Goal: Information Seeking & Learning: Compare options

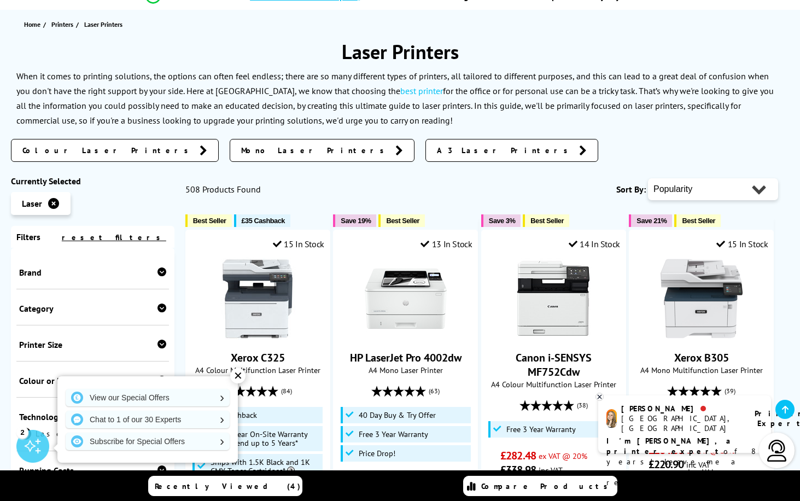
scroll to position [109, 0]
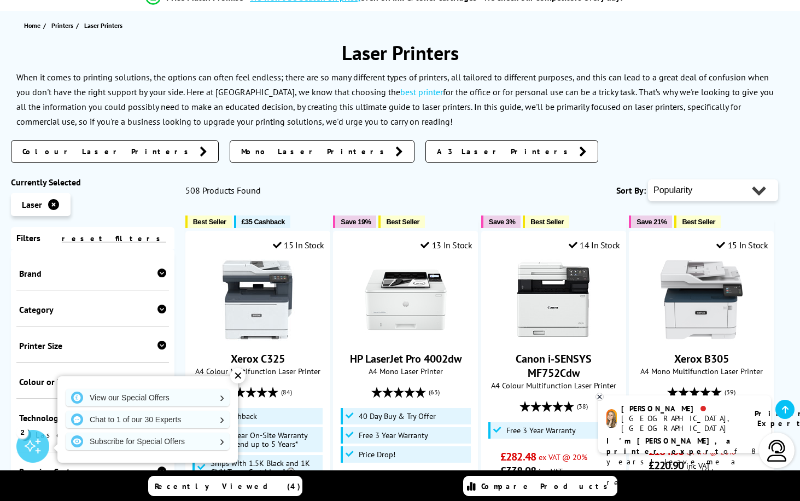
click at [67, 151] on span "Colour Laser Printers" at bounding box center [108, 151] width 172 height 11
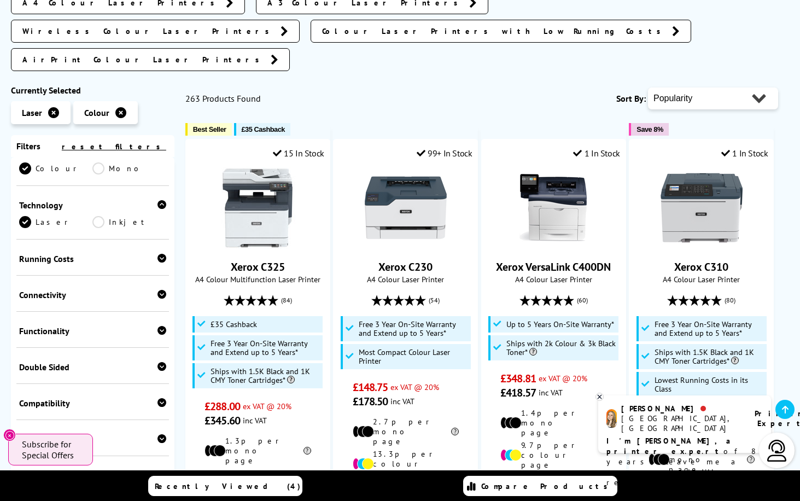
scroll to position [164, 0]
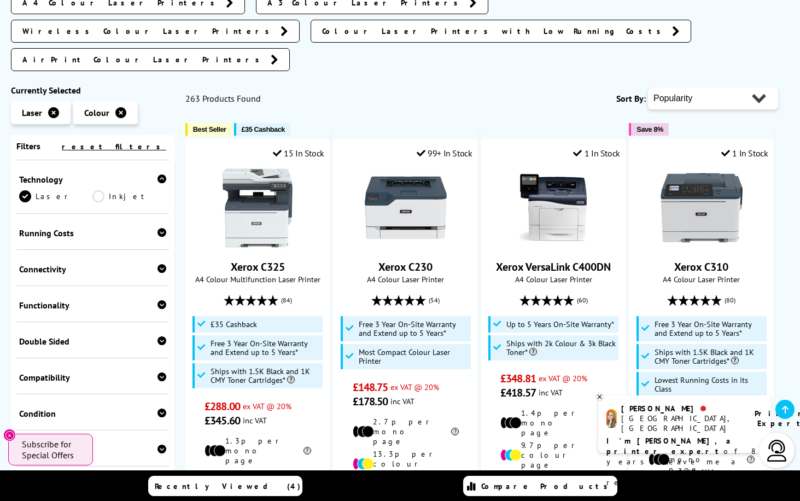
click at [121, 286] on div "Functionality Copy Scan Fax" at bounding box center [92, 304] width 153 height 36
click at [59, 300] on div "Functionality" at bounding box center [92, 305] width 147 height 11
click at [45, 300] on div "Functionality" at bounding box center [92, 305] width 147 height 11
click at [97, 316] on link "Scan" at bounding box center [128, 322] width 73 height 12
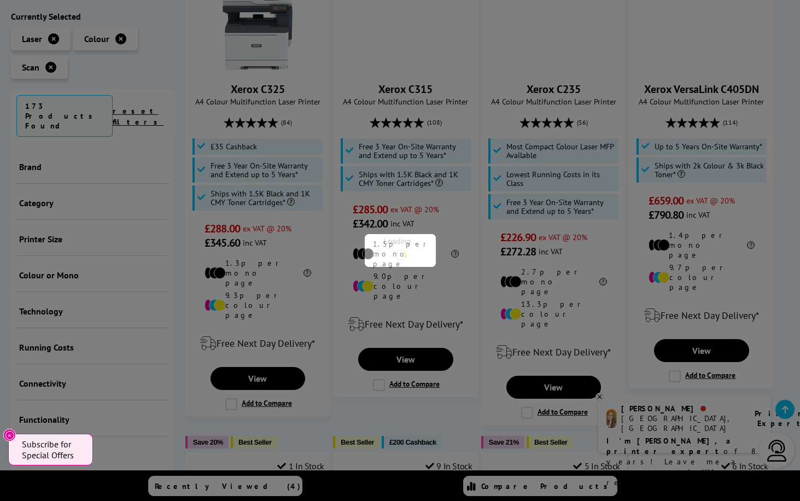
scroll to position [182, 0]
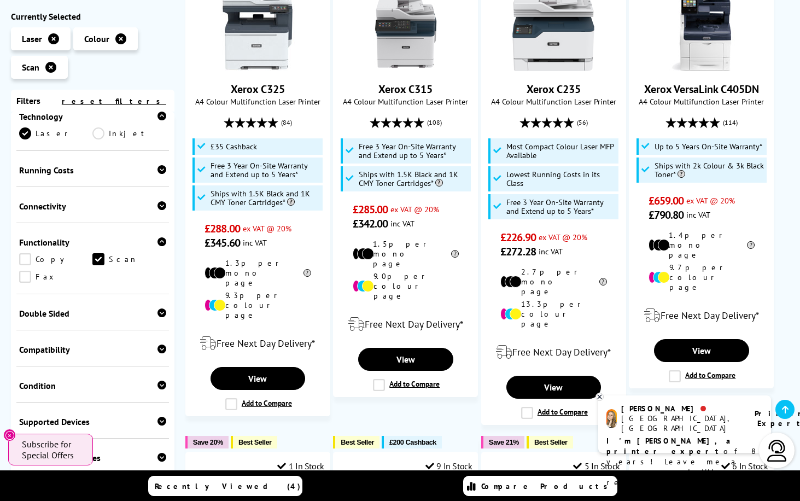
click at [26, 257] on link "Copy" at bounding box center [55, 259] width 73 height 12
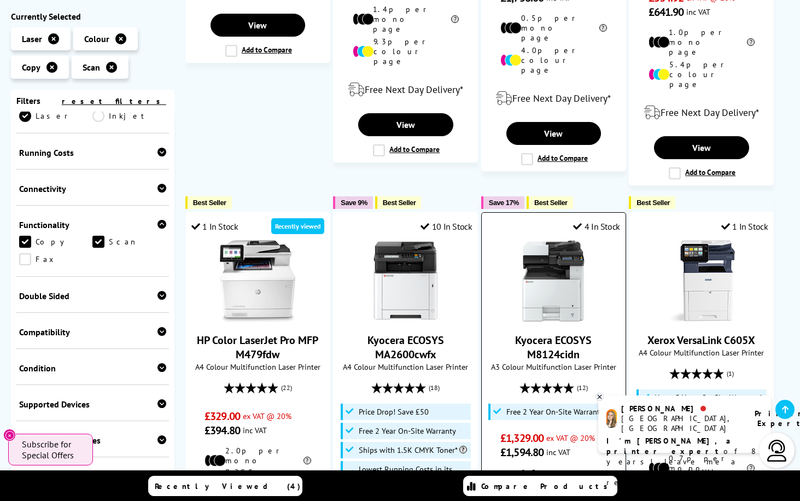
scroll to position [984, 0]
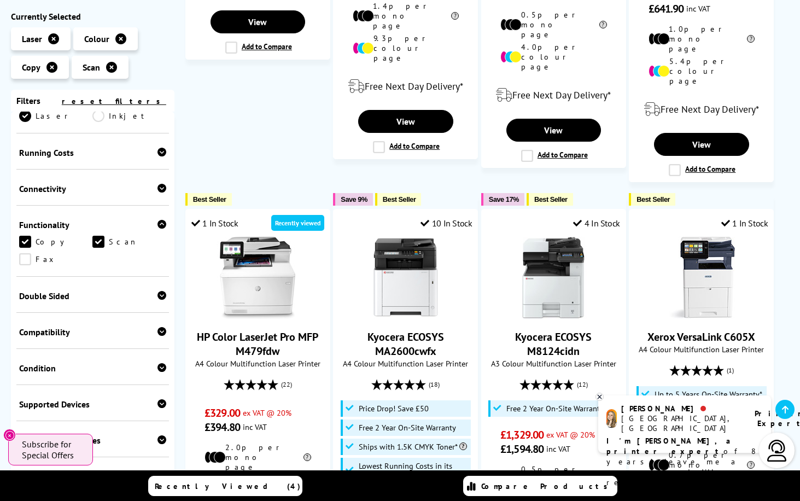
click at [60, 191] on div "Connectivity" at bounding box center [92, 188] width 147 height 11
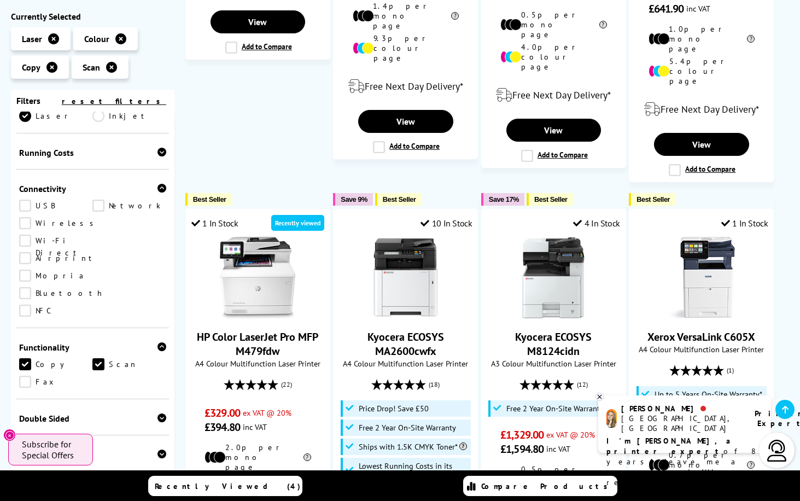
click at [26, 224] on link "Wireless" at bounding box center [59, 223] width 80 height 12
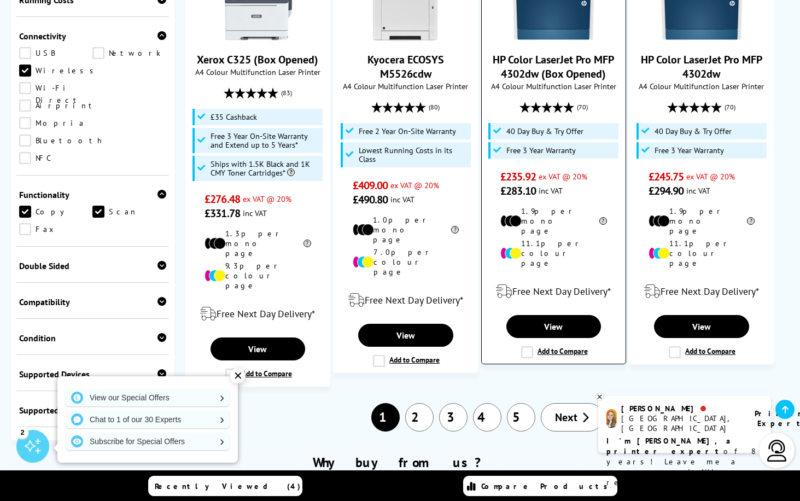
scroll to position [1312, 0]
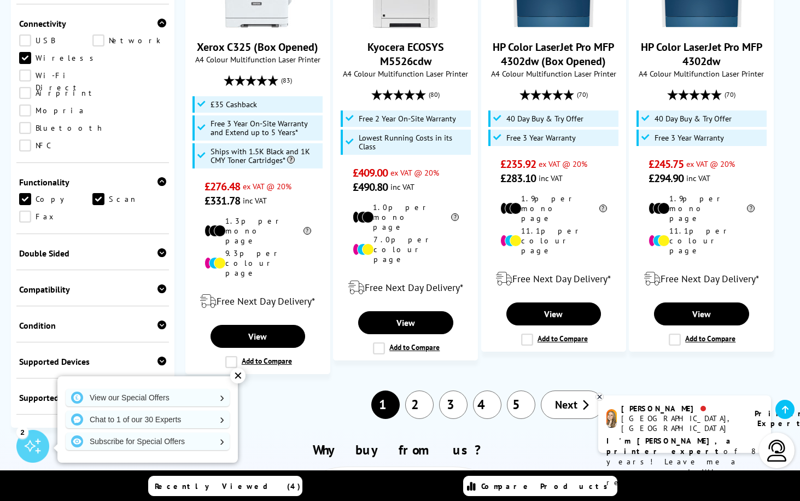
click at [237, 377] on div "✕" at bounding box center [237, 375] width 15 height 15
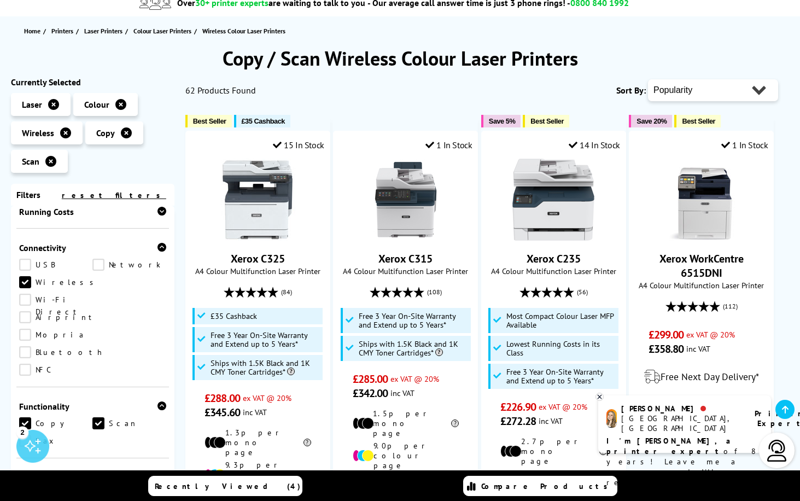
scroll to position [0, 0]
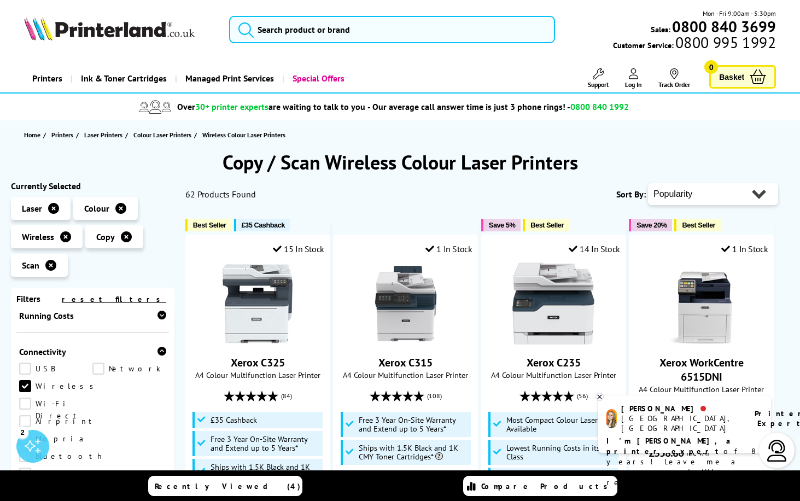
click at [735, 188] on select "Popularity Rating Price - Low to High Price - High to Low Running Costs - Low t…" at bounding box center [713, 194] width 130 height 22
select select "Price Ascending"
click at [648, 183] on select "Popularity Rating Price - Low to High Price - High to Low Running Costs - Low t…" at bounding box center [713, 194] width 130 height 22
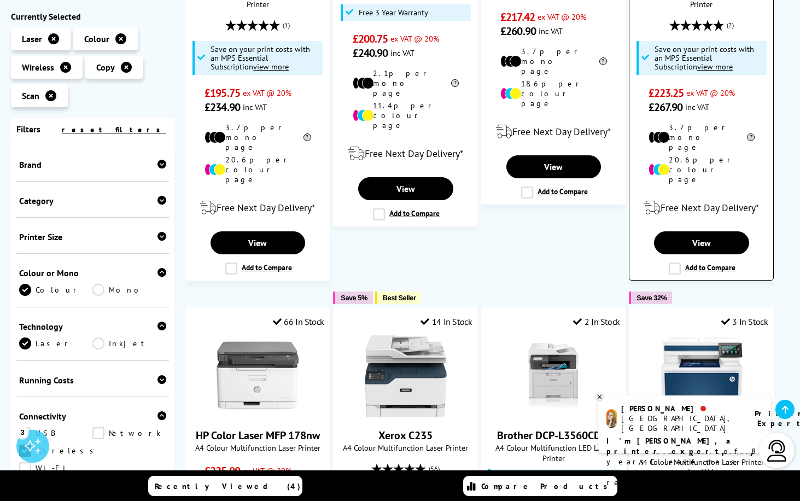
scroll to position [383, 0]
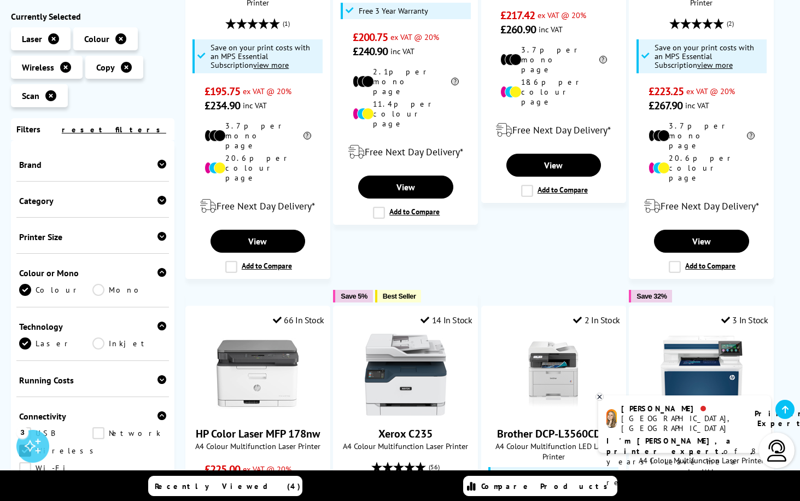
click at [784, 410] on icon at bounding box center [785, 409] width 7 height 9
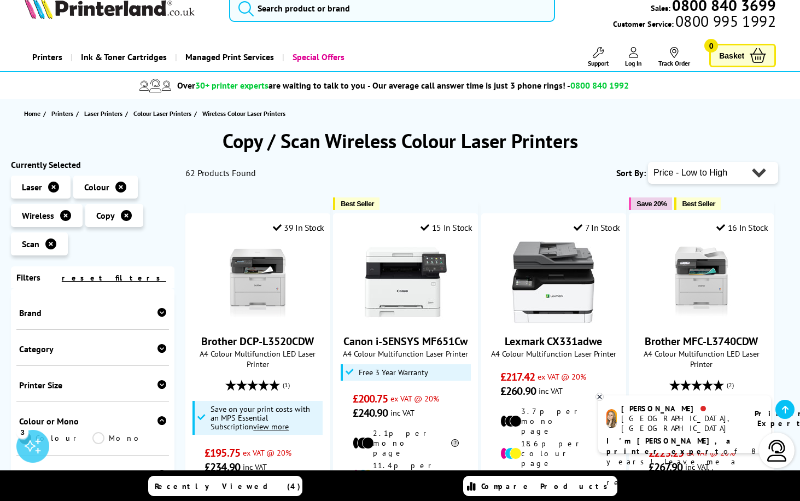
scroll to position [0, 0]
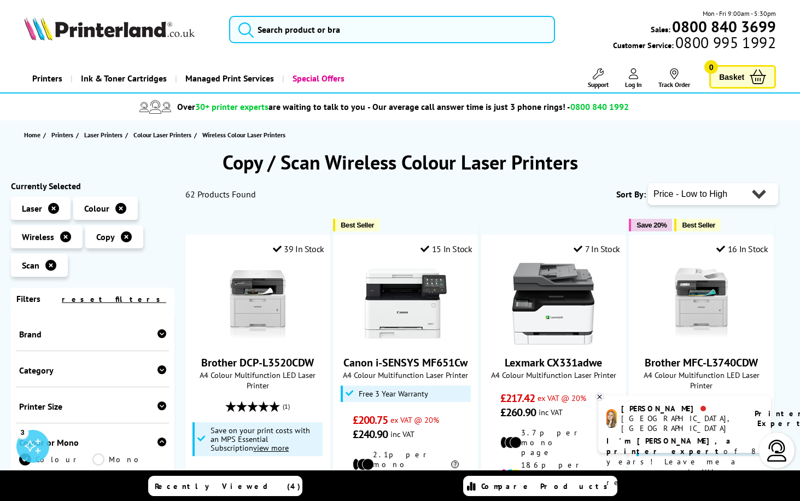
click at [717, 438] on p "I'm Amy, a printer expert of 8 years! Leave me a message and I'll respond ASAP" at bounding box center [684, 462] width 156 height 52
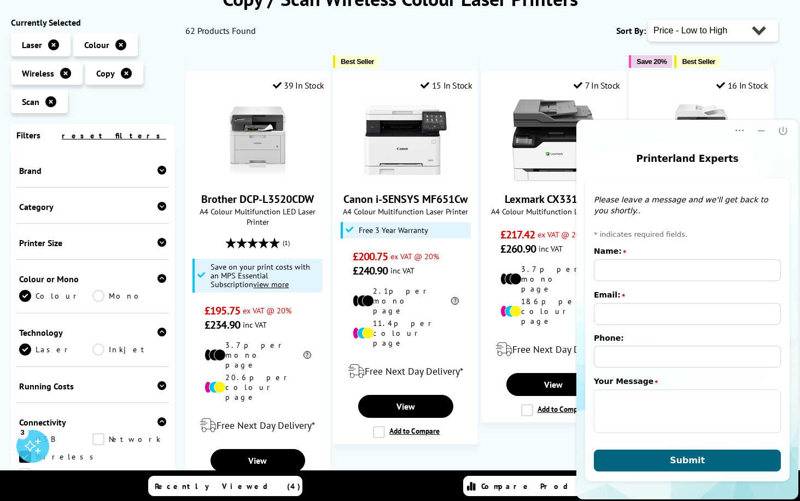
scroll to position [164, 0]
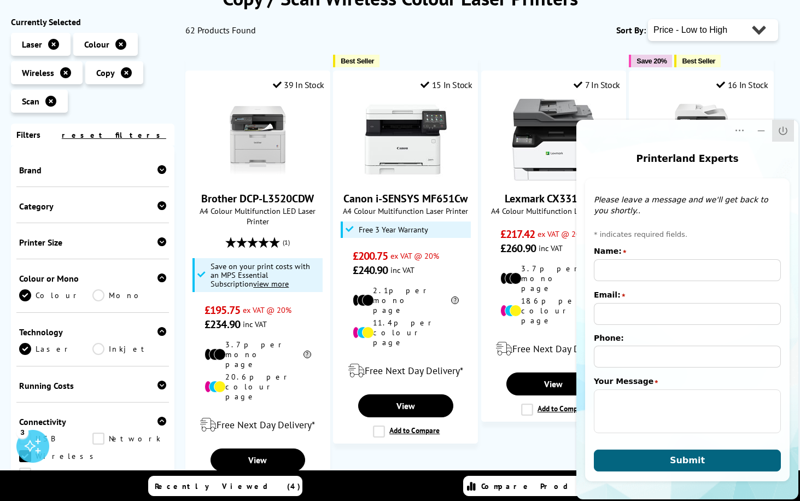
click at [778, 133] on icon "Close" at bounding box center [783, 130] width 11 height 11
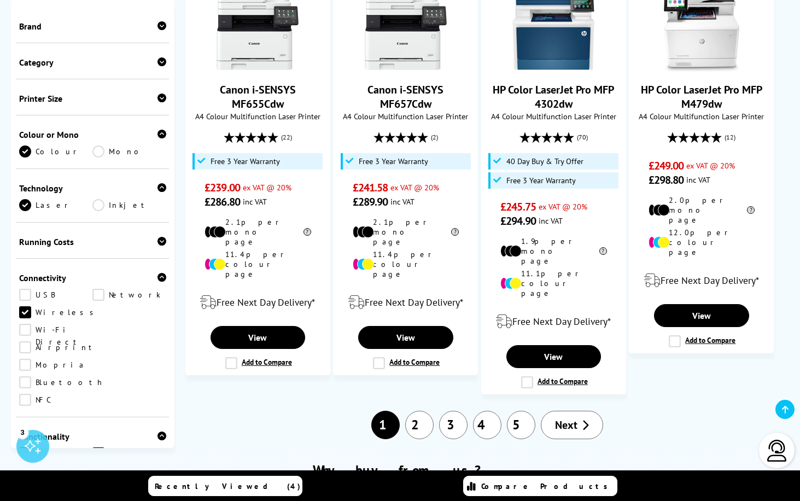
scroll to position [1258, 0]
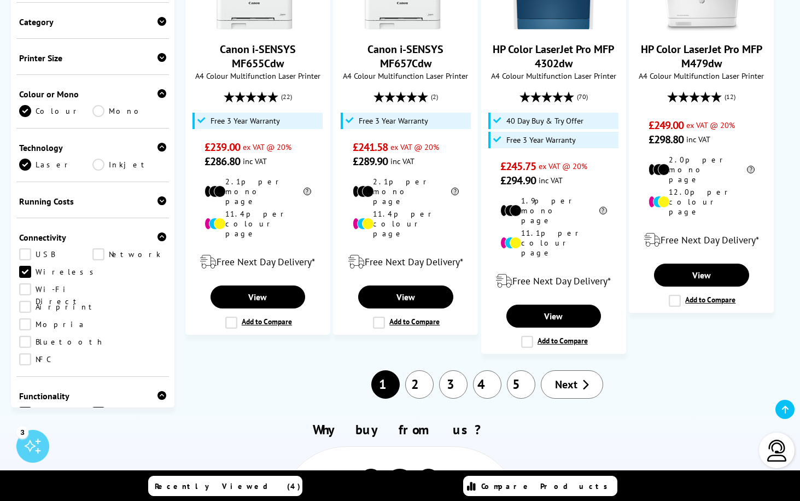
click at [423, 370] on link "2" at bounding box center [419, 384] width 28 height 28
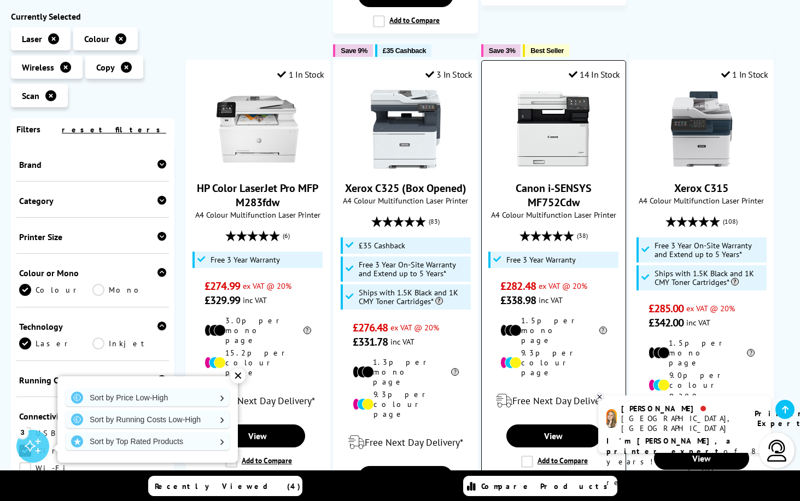
scroll to position [656, 0]
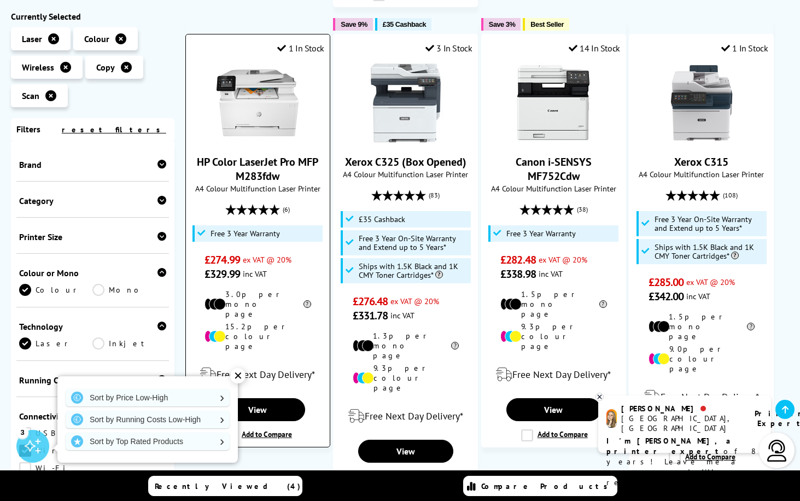
click at [239, 377] on div "✕" at bounding box center [237, 375] width 15 height 15
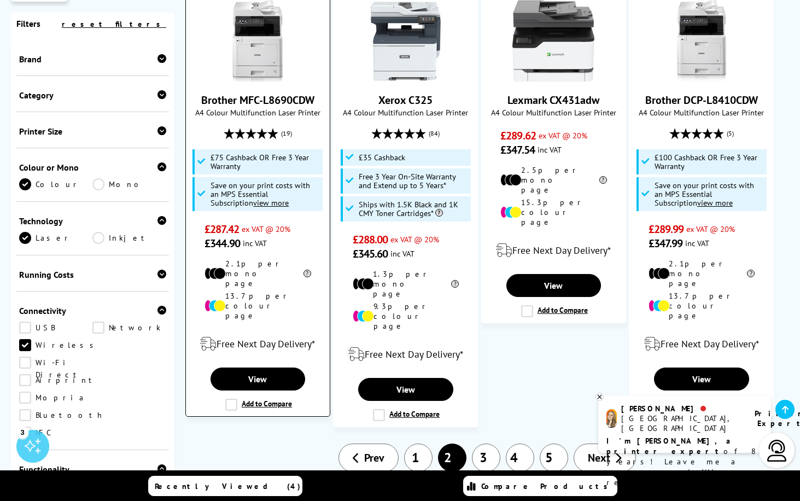
scroll to position [1203, 0]
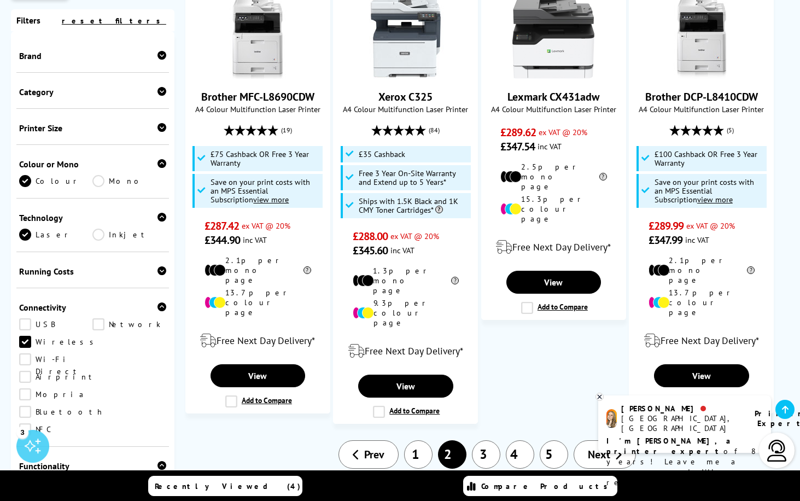
click at [423, 440] on link "1" at bounding box center [418, 454] width 28 height 28
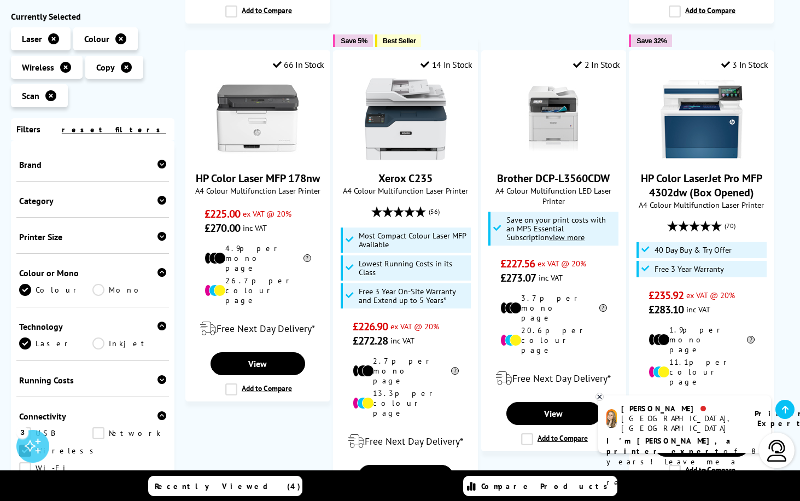
scroll to position [601, 0]
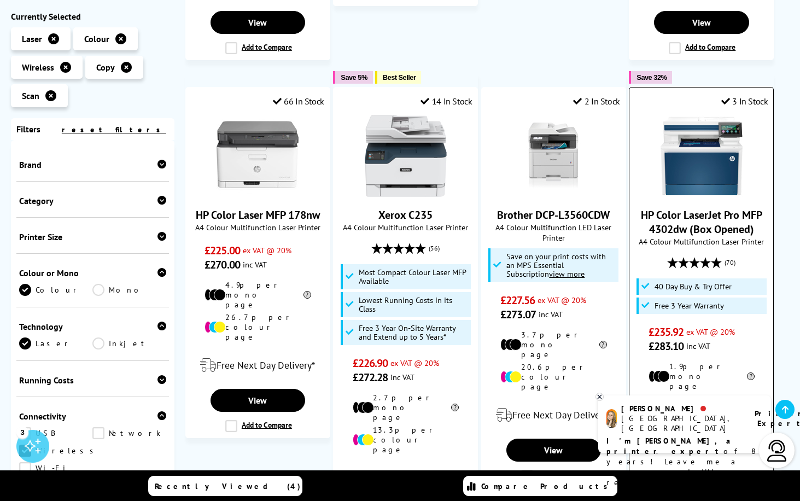
click at [681, 136] on img at bounding box center [702, 156] width 82 height 82
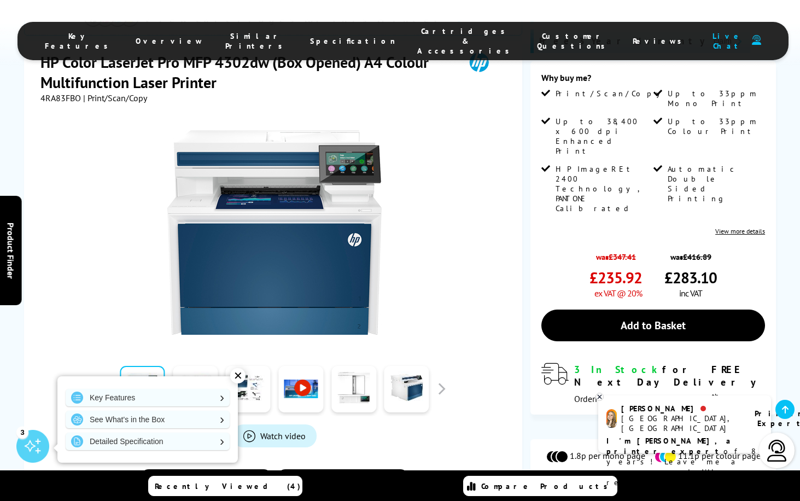
scroll to position [273, 0]
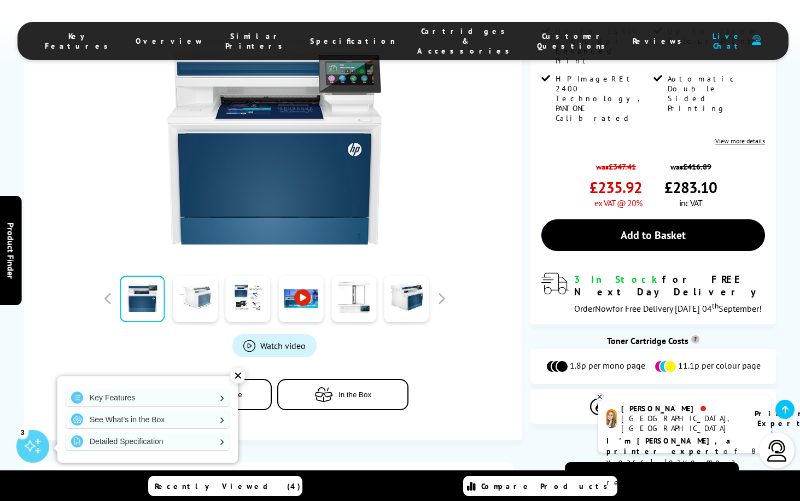
click at [200, 298] on link at bounding box center [195, 299] width 45 height 46
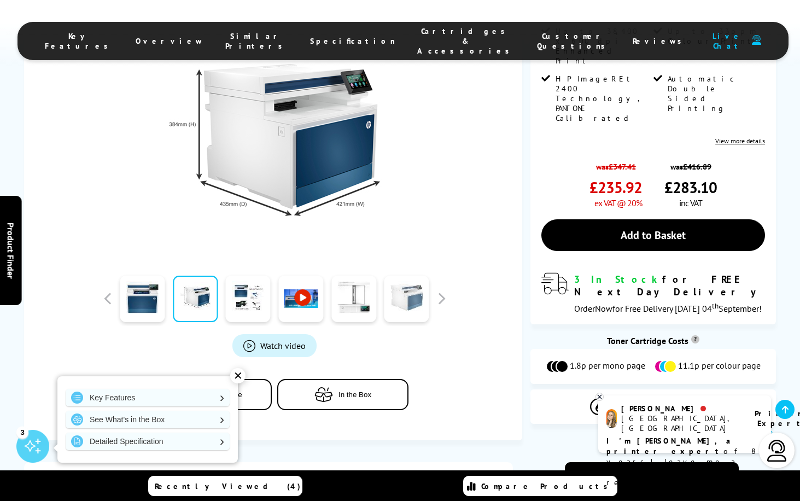
click at [399, 299] on link at bounding box center [406, 299] width 45 height 46
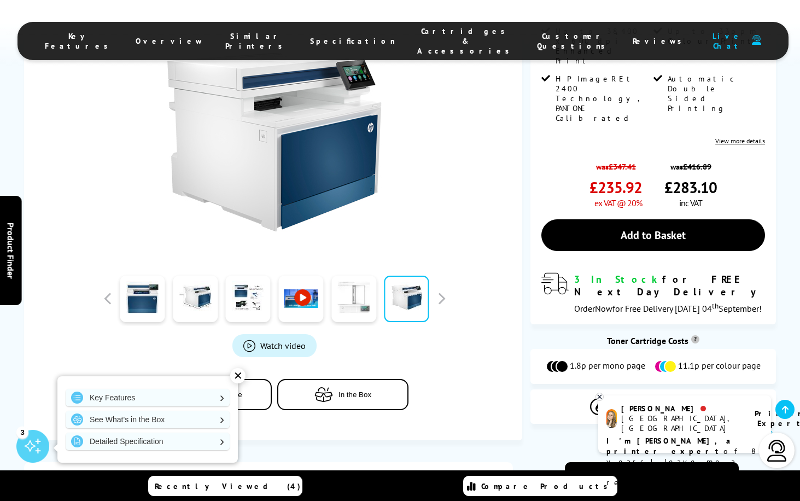
click at [353, 302] on link at bounding box center [353, 299] width 45 height 46
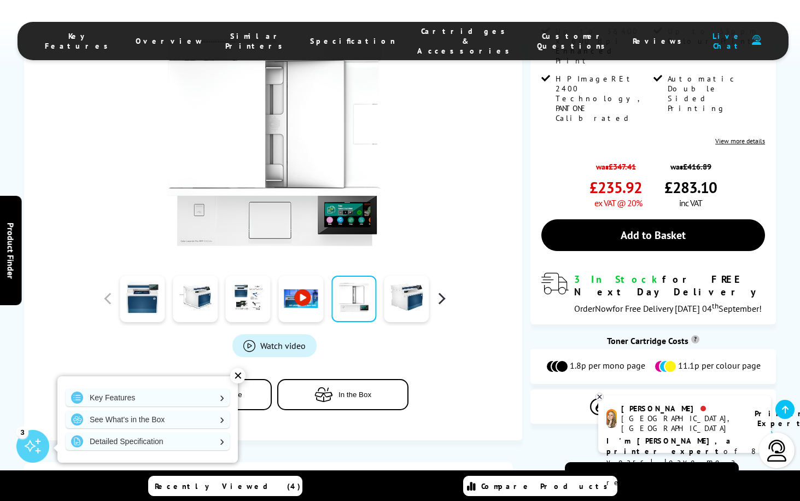
click at [443, 299] on button "button" at bounding box center [441, 298] width 16 height 16
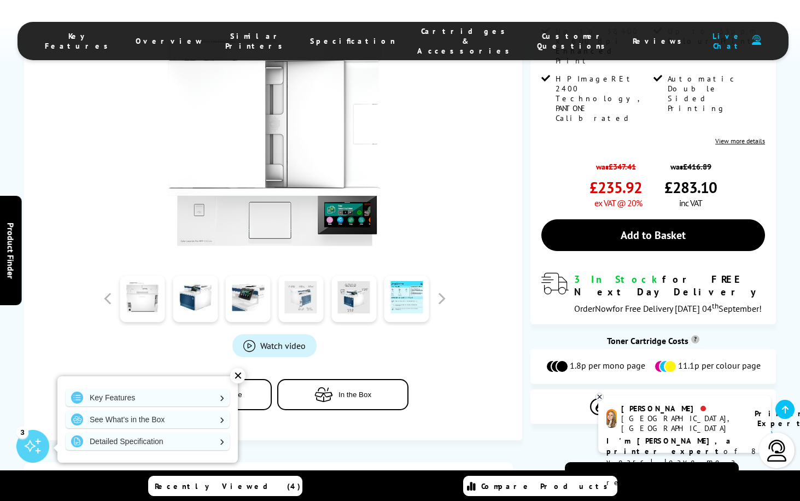
click at [309, 290] on link at bounding box center [300, 299] width 45 height 46
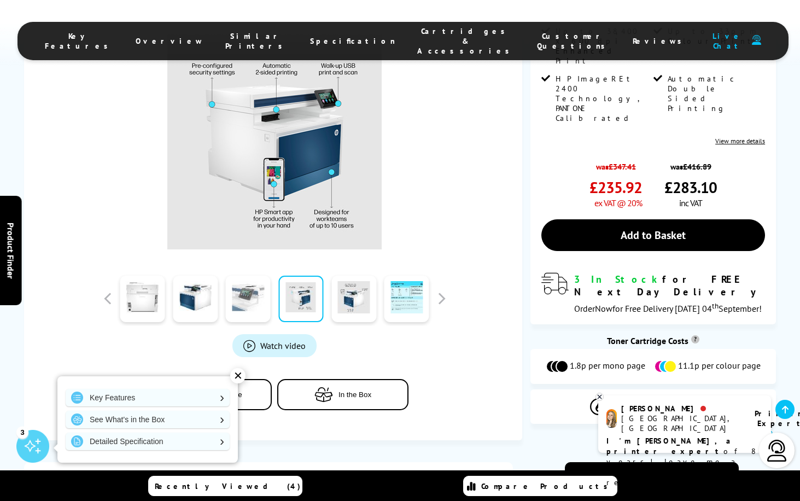
click at [255, 291] on link at bounding box center [248, 299] width 45 height 46
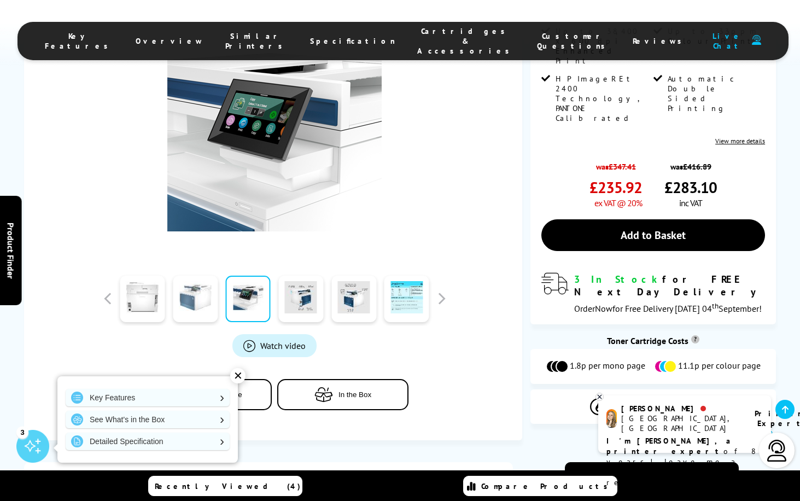
click at [209, 300] on link at bounding box center [195, 299] width 45 height 46
click at [200, 301] on link at bounding box center [195, 299] width 45 height 46
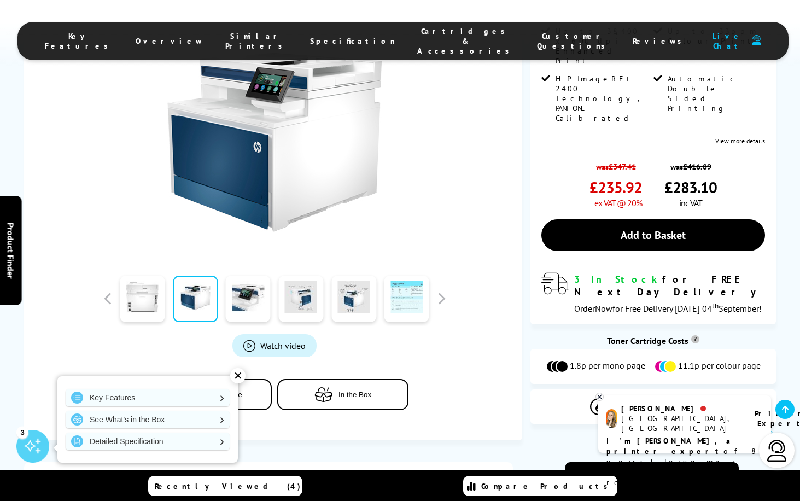
click at [415, 303] on link at bounding box center [406, 299] width 45 height 46
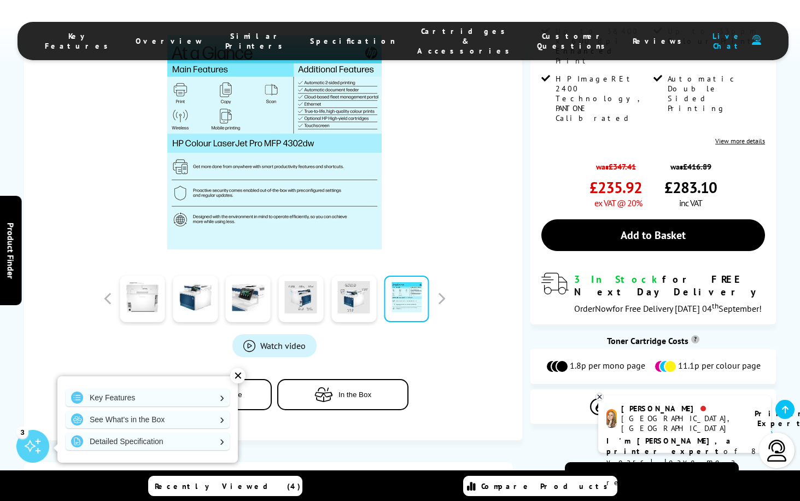
click at [443, 300] on div at bounding box center [275, 298] width 350 height 55
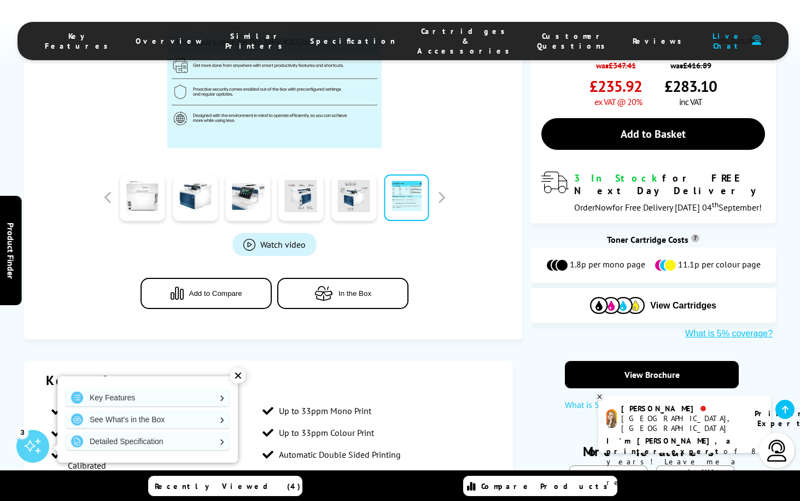
scroll to position [383, 0]
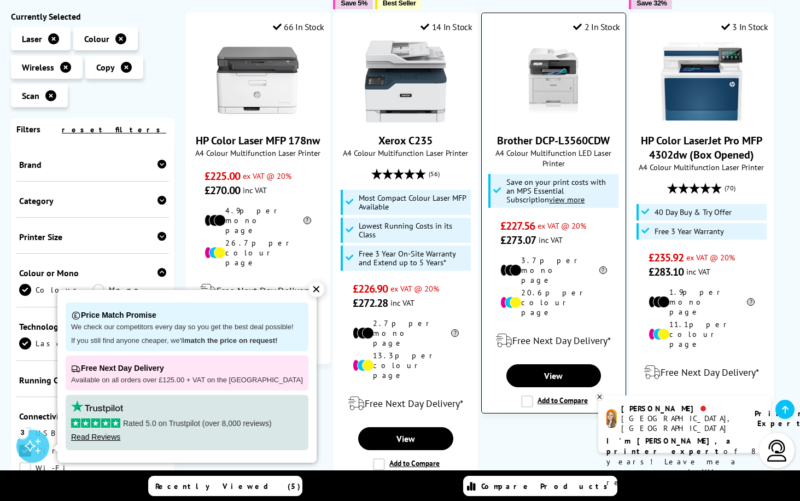
scroll to position [656, 0]
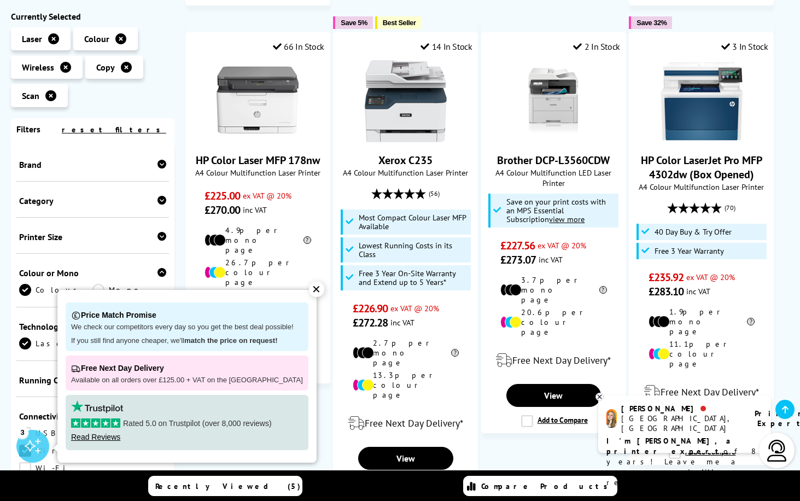
click at [309, 289] on div "✕" at bounding box center [316, 289] width 15 height 15
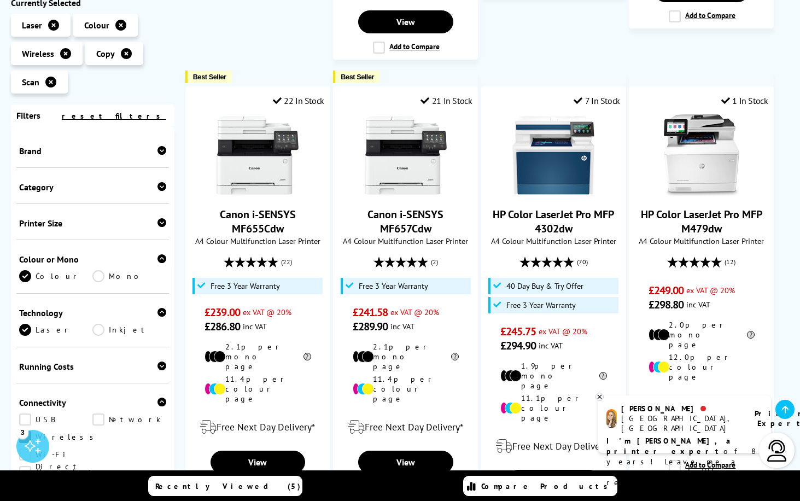
scroll to position [1094, 0]
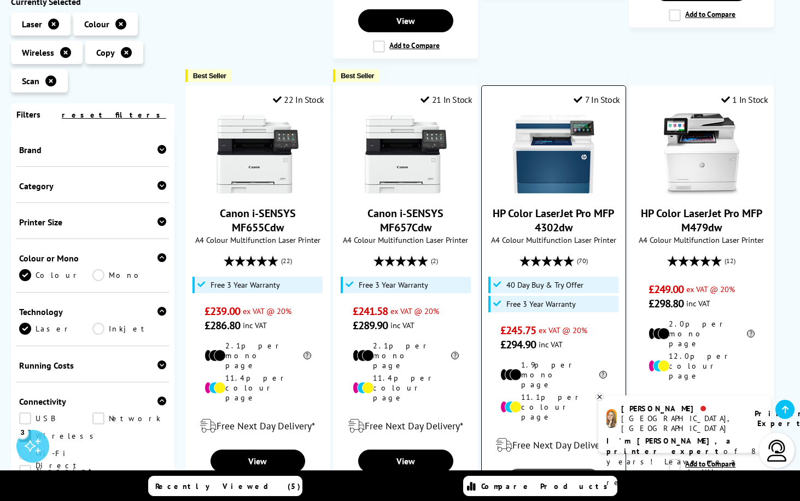
click at [558, 469] on link "View" at bounding box center [553, 480] width 95 height 23
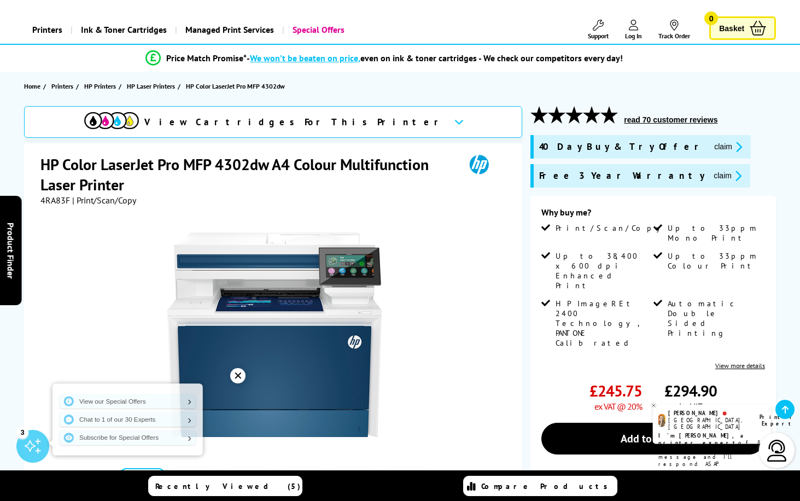
scroll to position [109, 0]
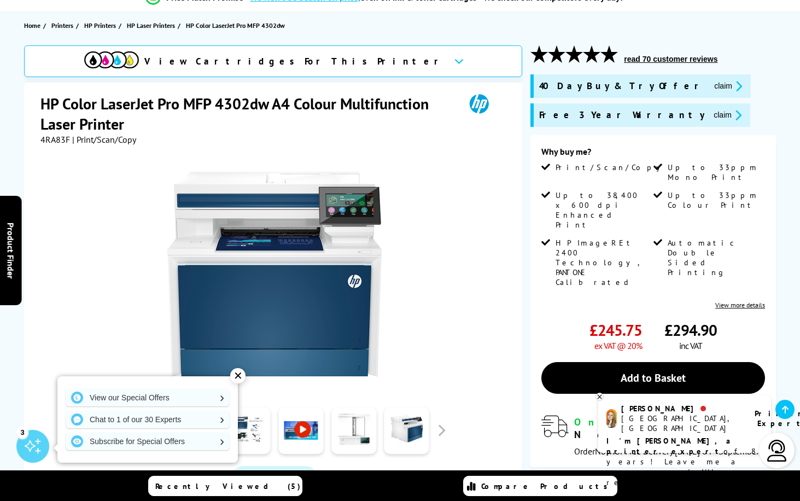
drag, startPoint x: 241, startPoint y: 378, endPoint x: 270, endPoint y: 317, distance: 68.5
click at [241, 378] on div "✕" at bounding box center [237, 375] width 15 height 15
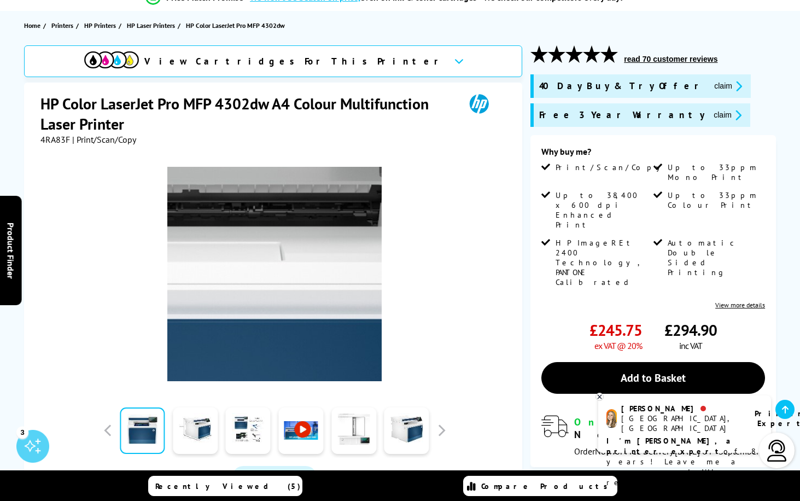
click at [295, 255] on img at bounding box center [274, 274] width 214 height 214
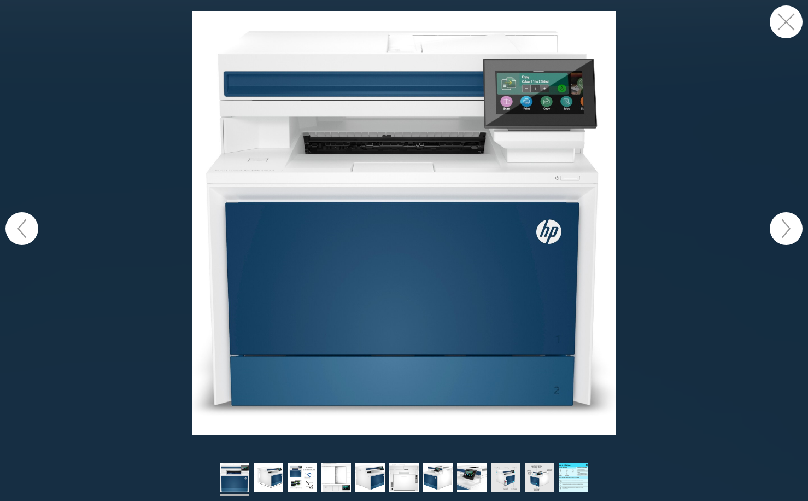
click at [791, 231] on button "button" at bounding box center [786, 228] width 33 height 33
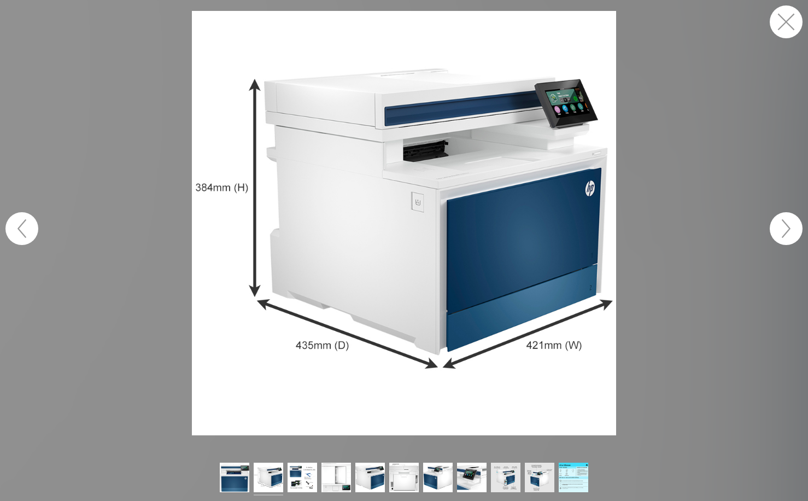
click at [783, 232] on button "button" at bounding box center [786, 228] width 33 height 33
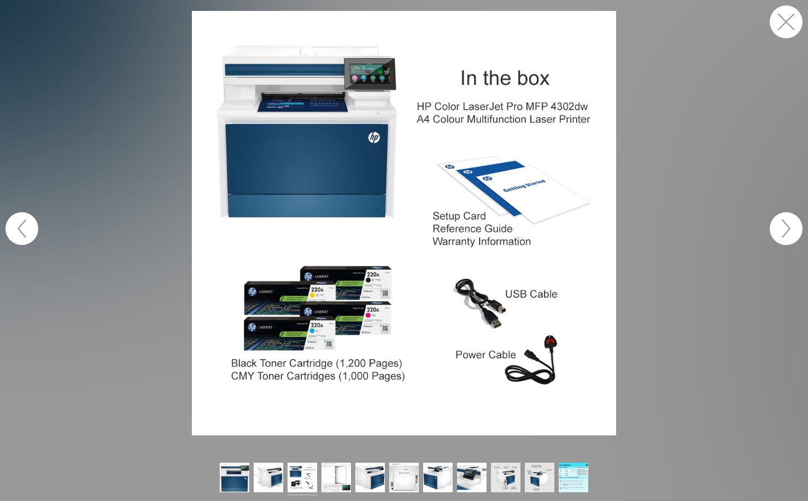
click at [780, 232] on button "button" at bounding box center [786, 228] width 33 height 33
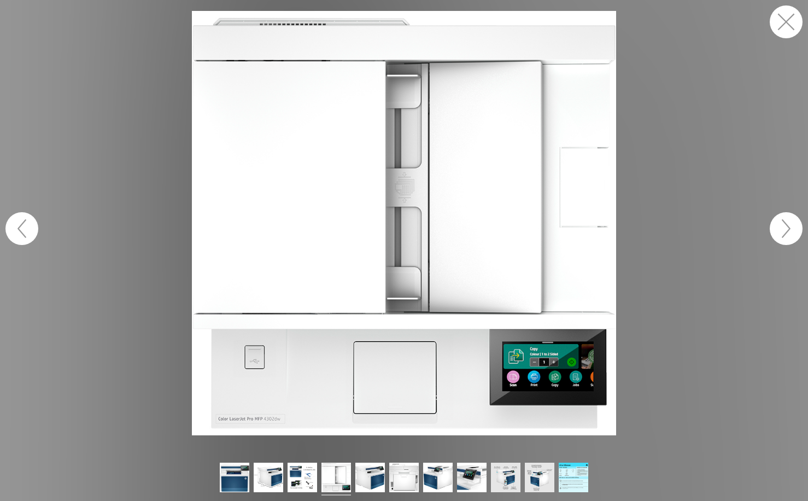
click at [780, 232] on button "button" at bounding box center [786, 228] width 33 height 33
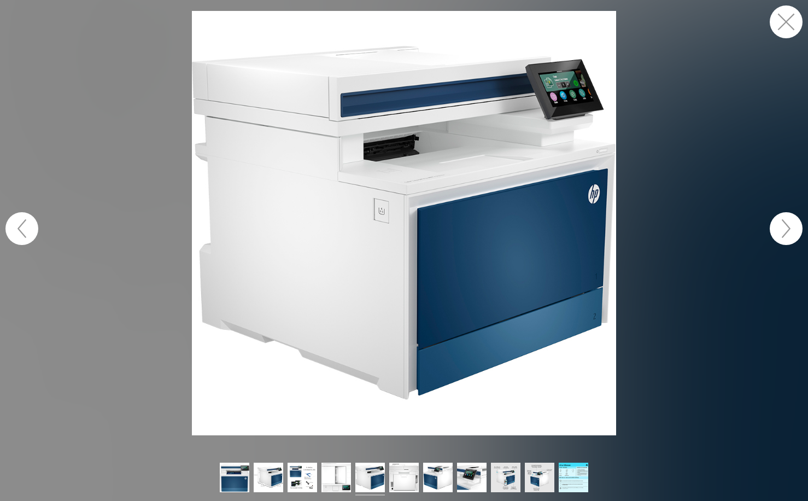
click at [792, 20] on button "button" at bounding box center [786, 21] width 33 height 33
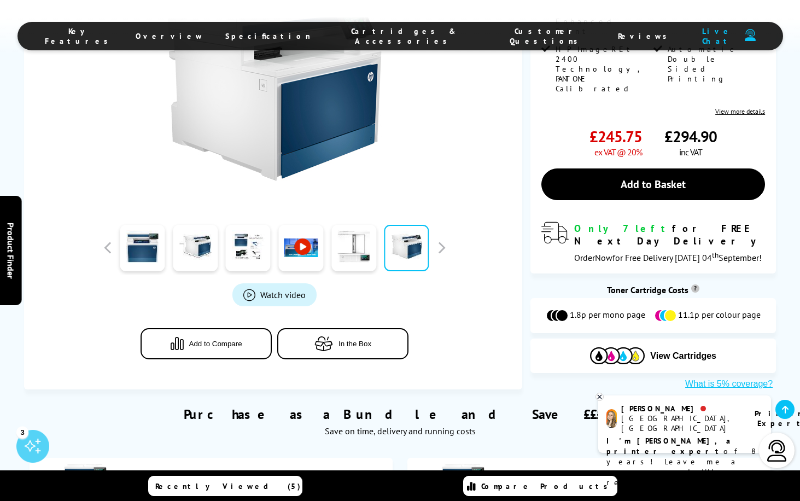
scroll to position [328, 0]
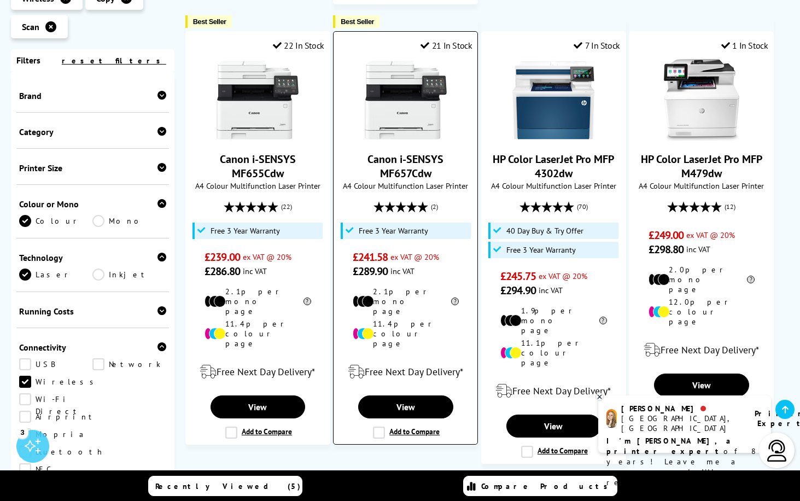
scroll to position [1148, 0]
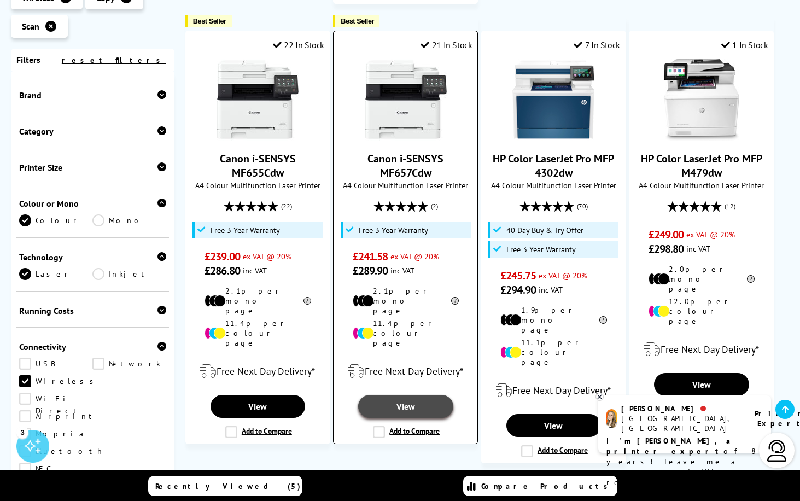
click at [410, 395] on link "View" at bounding box center [405, 406] width 95 height 23
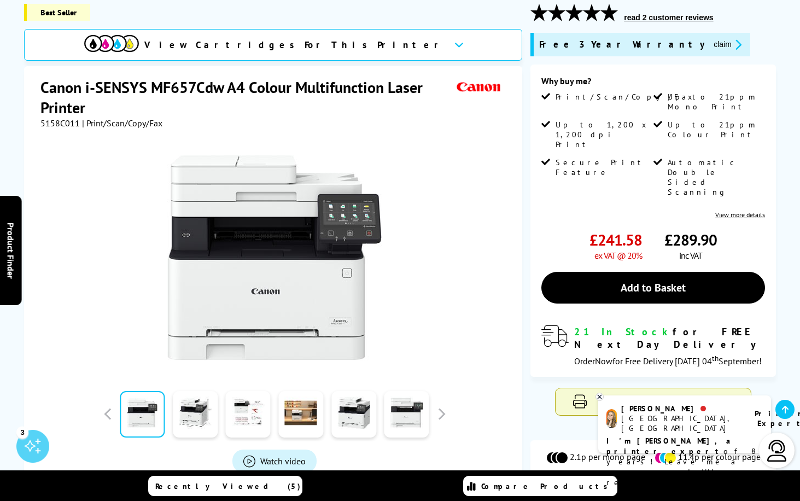
scroll to position [164, 0]
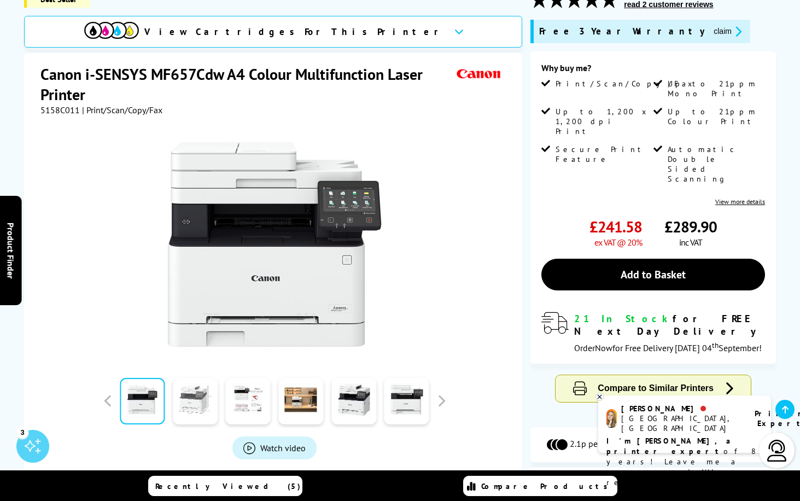
click at [189, 400] on link at bounding box center [195, 401] width 45 height 46
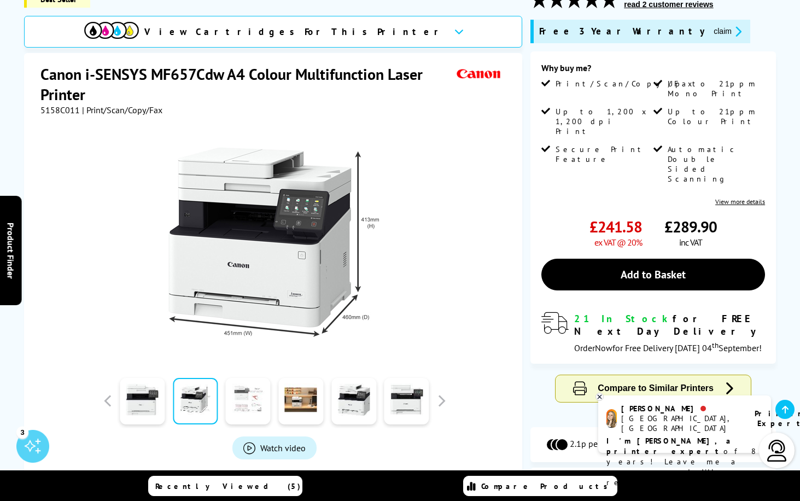
click at [246, 405] on link at bounding box center [248, 401] width 45 height 46
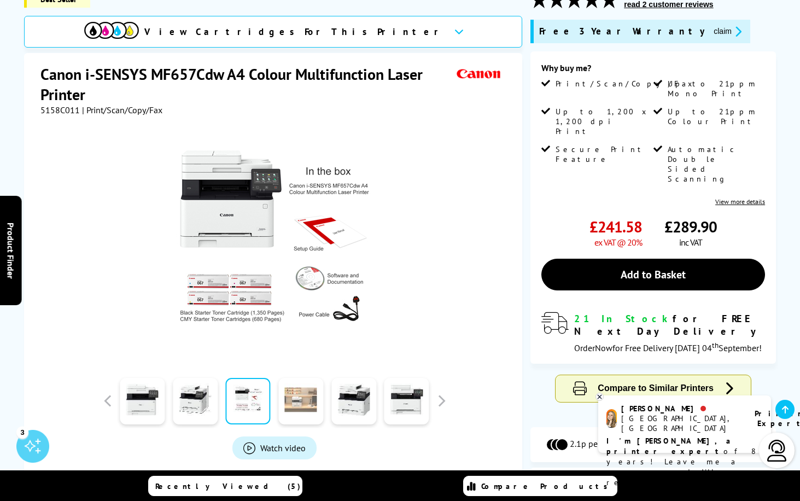
click at [302, 409] on link at bounding box center [300, 401] width 45 height 46
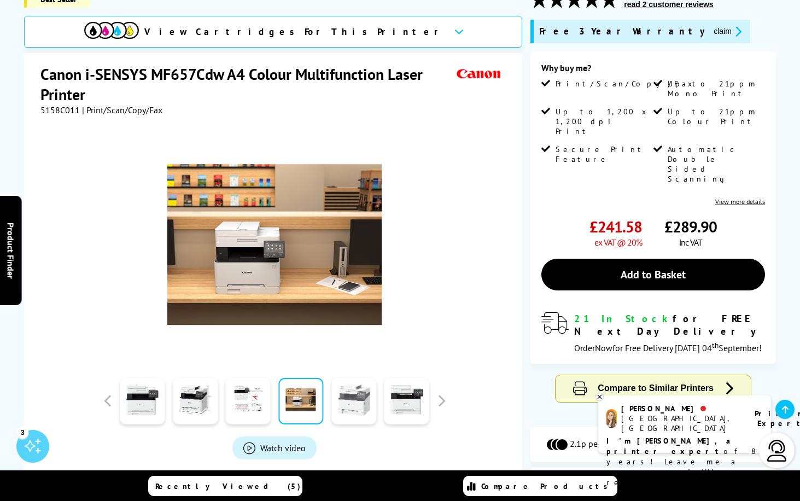
click at [362, 409] on link at bounding box center [353, 401] width 45 height 46
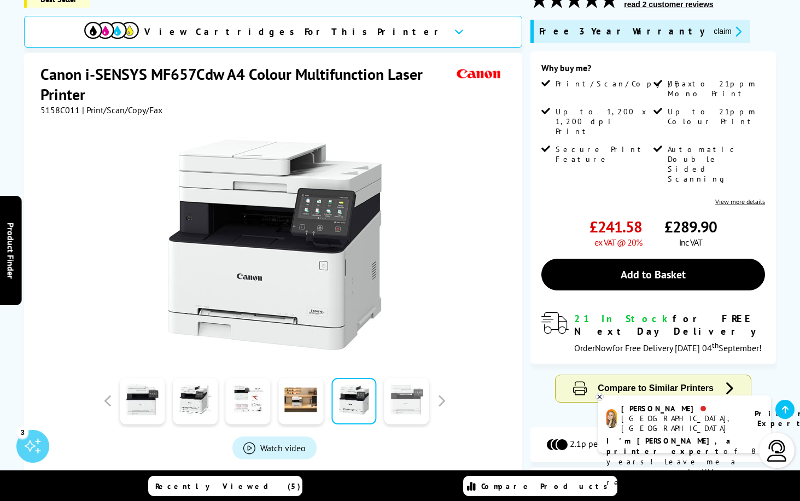
click at [407, 410] on link at bounding box center [406, 401] width 45 height 46
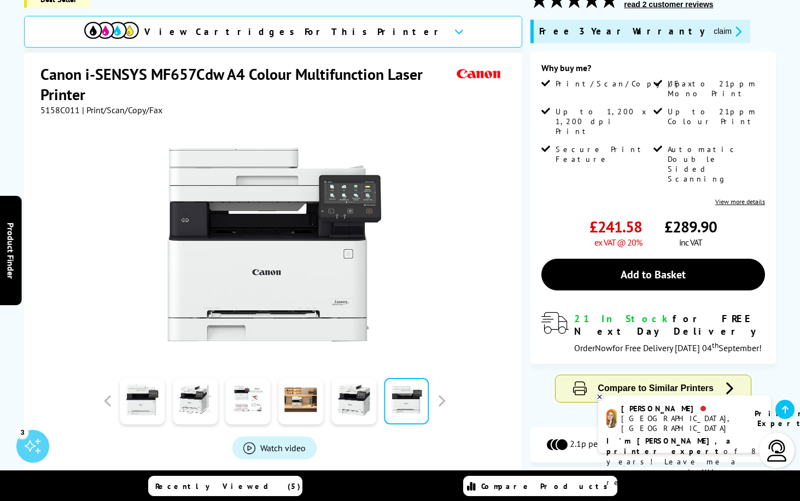
click at [442, 410] on div at bounding box center [275, 400] width 350 height 55
click at [449, 404] on button "button" at bounding box center [441, 401] width 16 height 16
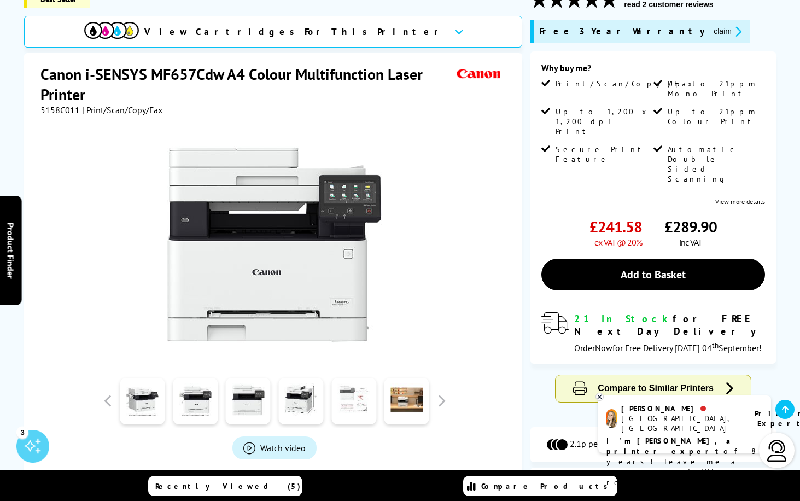
click at [361, 402] on link at bounding box center [353, 401] width 45 height 46
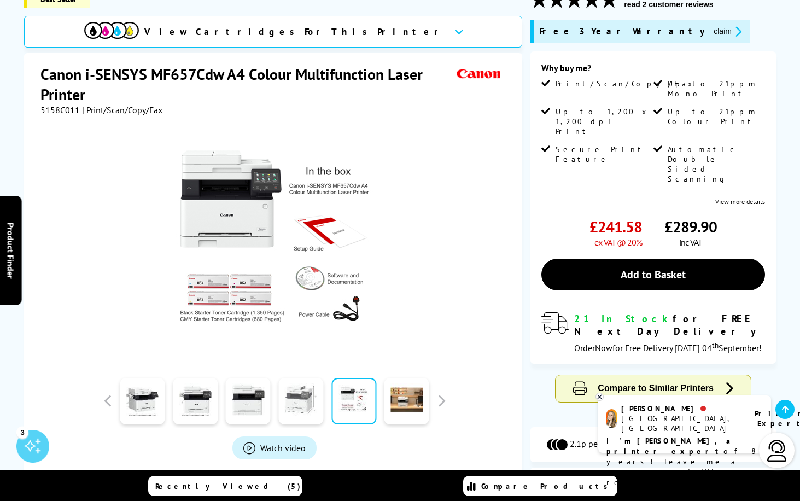
click at [297, 400] on link at bounding box center [300, 401] width 45 height 46
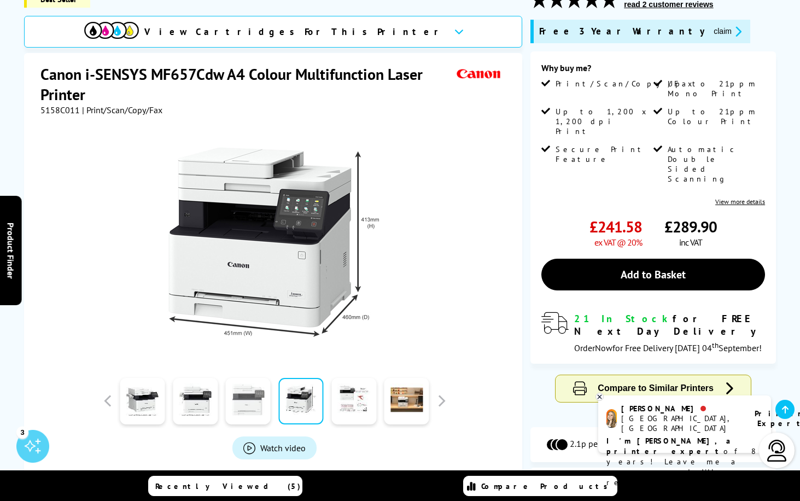
click at [246, 390] on link at bounding box center [248, 401] width 45 height 46
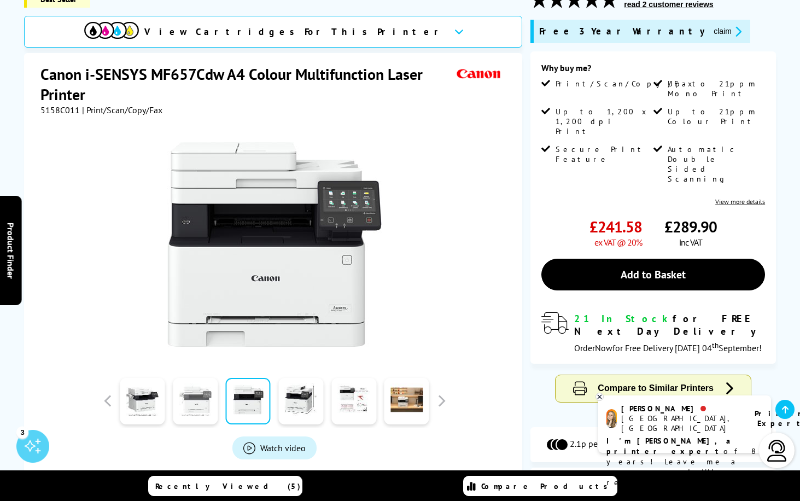
click at [204, 391] on link at bounding box center [195, 401] width 45 height 46
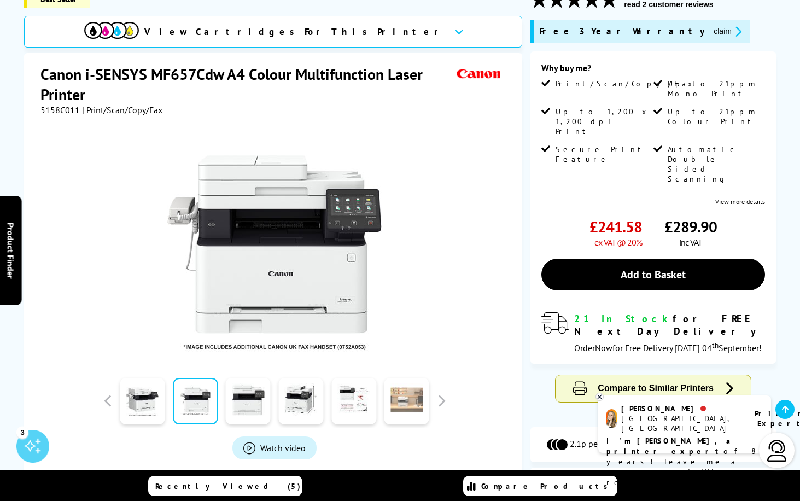
click at [402, 412] on link at bounding box center [406, 401] width 45 height 46
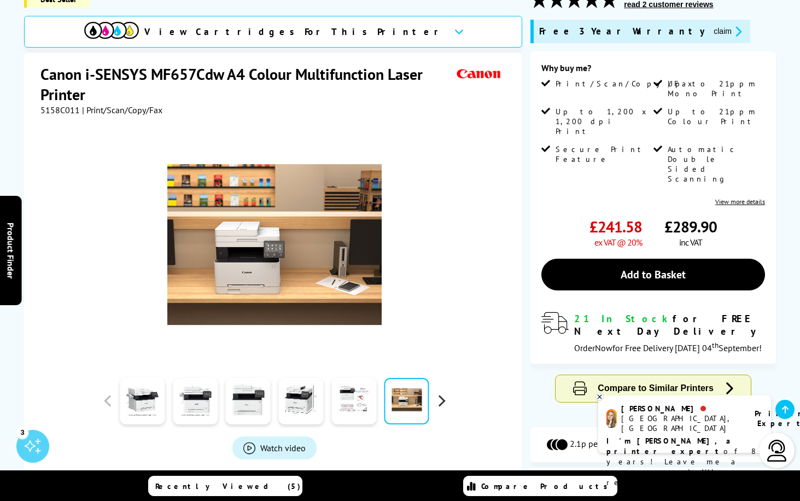
click at [440, 406] on button "button" at bounding box center [441, 401] width 16 height 16
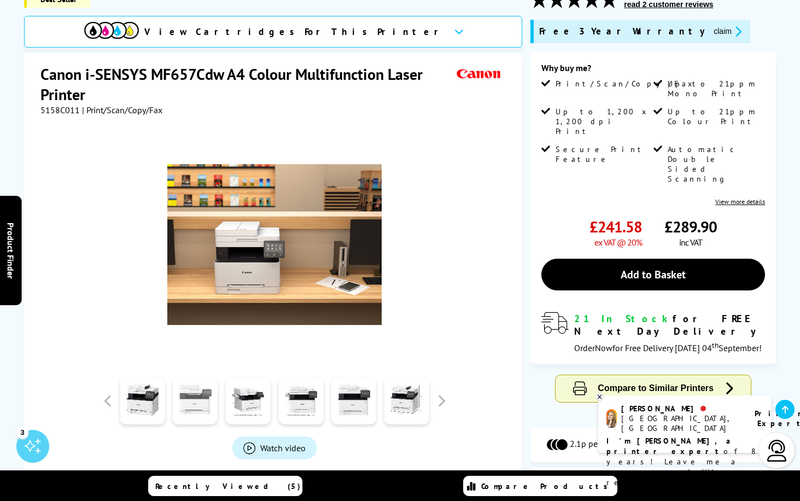
click at [206, 406] on link at bounding box center [195, 401] width 45 height 46
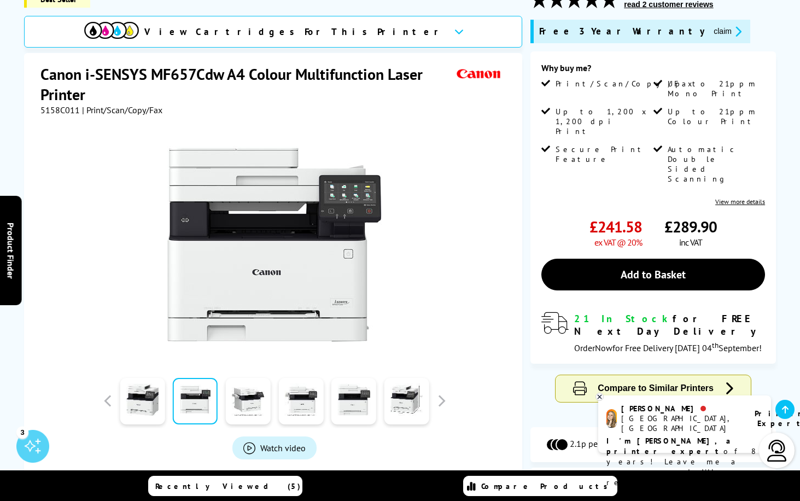
click at [271, 408] on div at bounding box center [247, 400] width 53 height 55
click at [361, 412] on link at bounding box center [353, 401] width 45 height 46
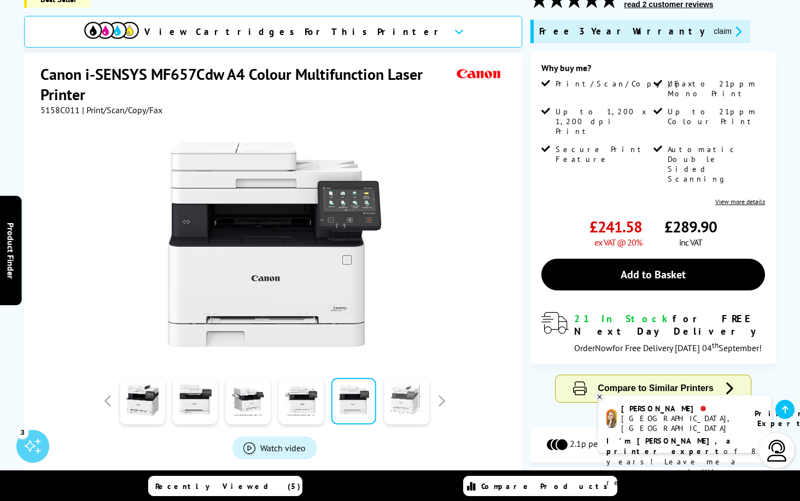
click at [410, 412] on link at bounding box center [406, 401] width 45 height 46
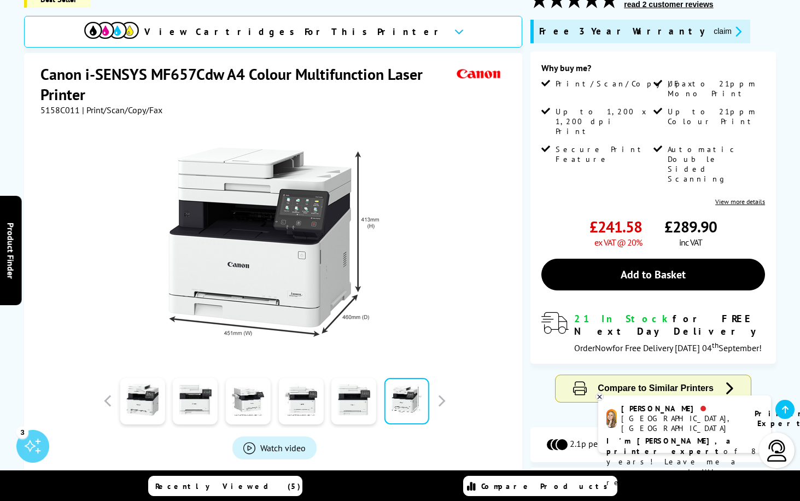
click at [443, 412] on div at bounding box center [275, 400] width 350 height 55
click at [445, 412] on div at bounding box center [275, 400] width 350 height 55
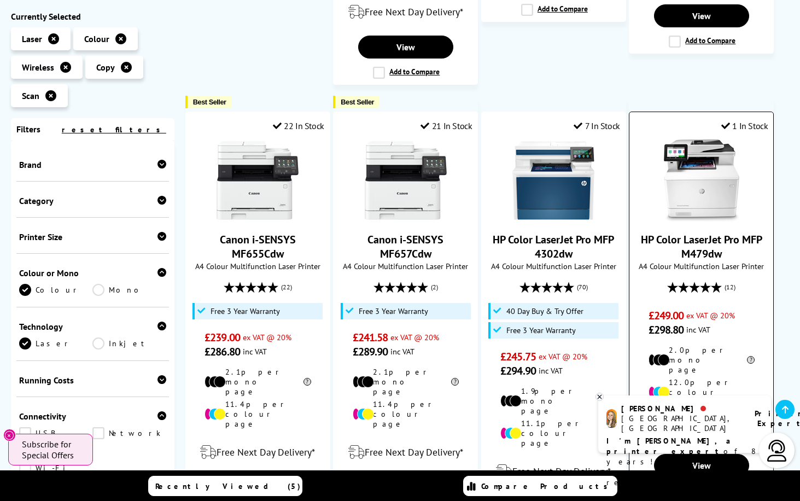
scroll to position [1094, 0]
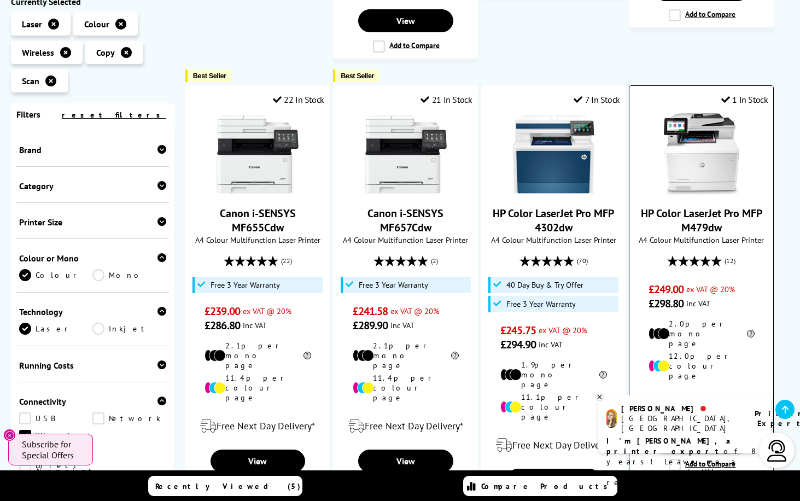
click at [726, 428] on link "View" at bounding box center [701, 439] width 95 height 23
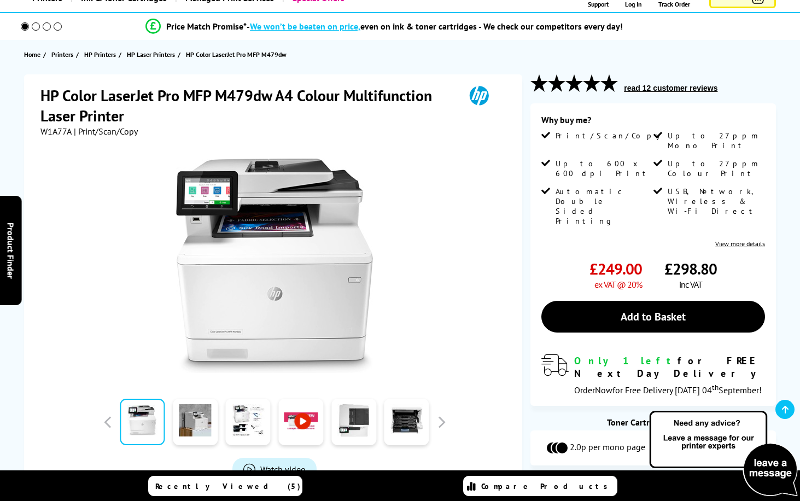
scroll to position [164, 0]
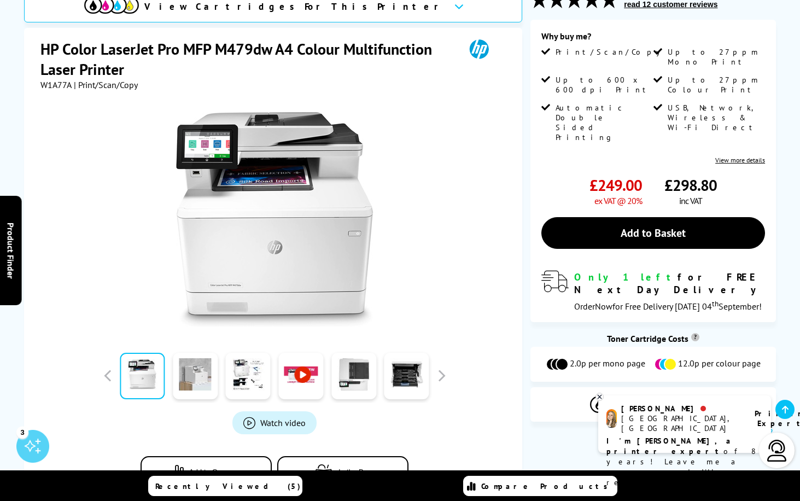
click at [202, 370] on link at bounding box center [195, 376] width 45 height 46
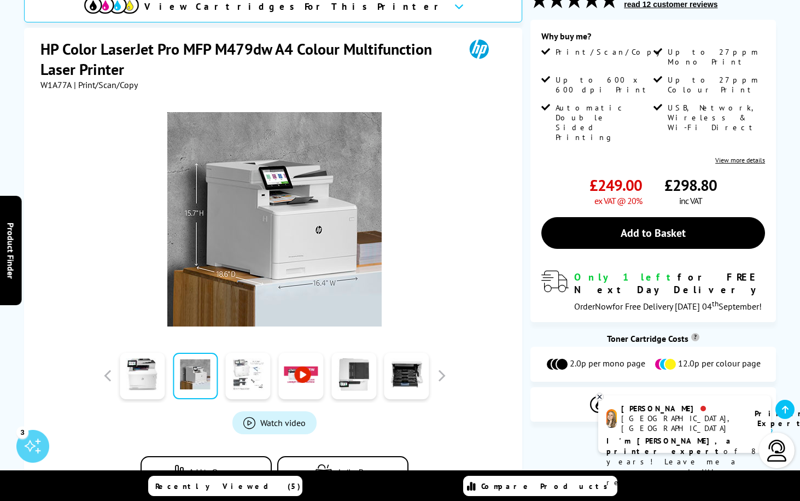
click at [229, 373] on link at bounding box center [248, 376] width 45 height 46
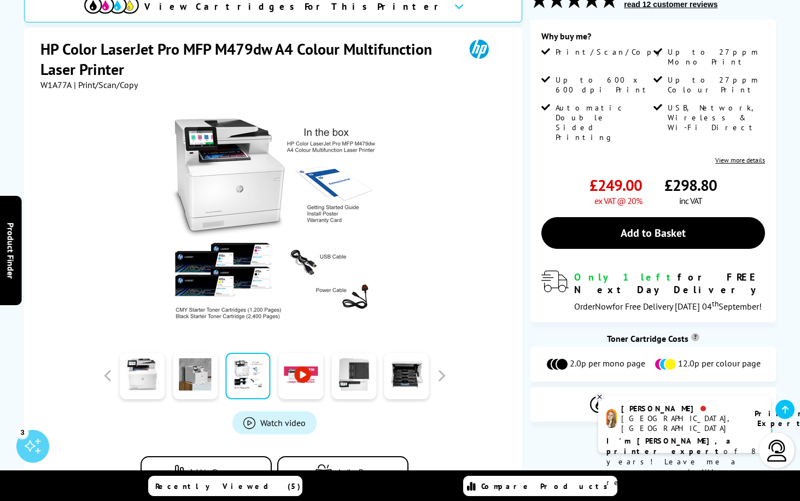
click at [268, 377] on link at bounding box center [248, 376] width 45 height 46
drag, startPoint x: 313, startPoint y: 377, endPoint x: 328, endPoint y: 377, distance: 14.2
click at [313, 377] on link at bounding box center [300, 376] width 45 height 46
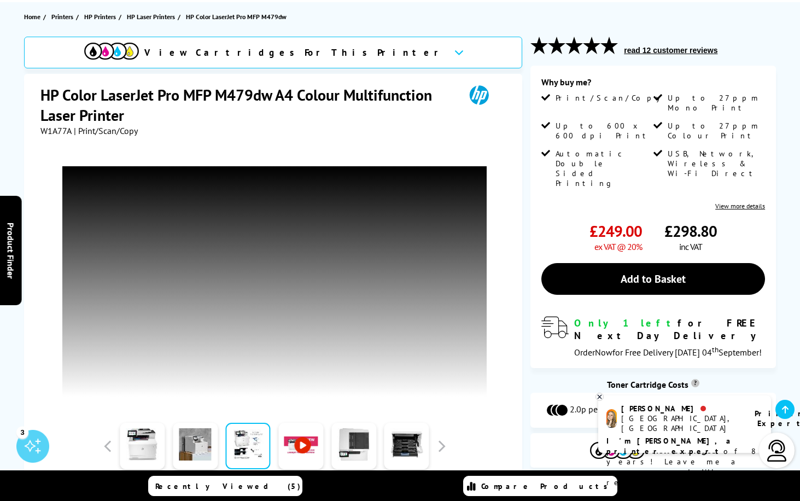
scroll to position [0, 0]
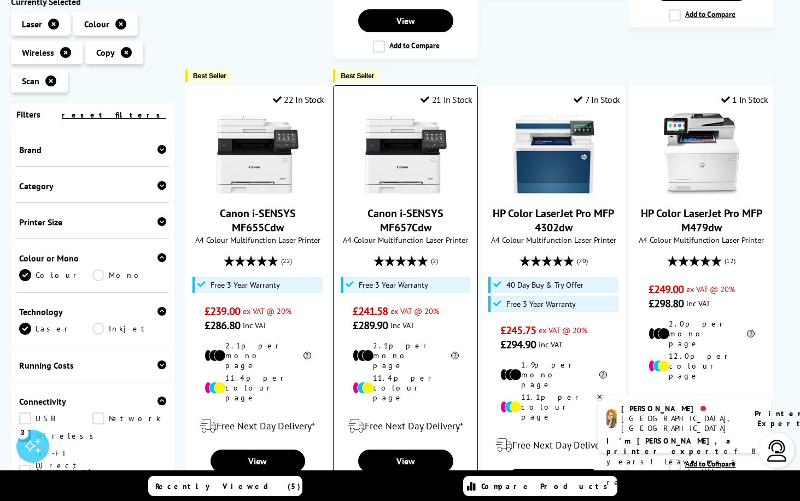
drag, startPoint x: 438, startPoint y: 158, endPoint x: 370, endPoint y: 143, distance: 69.4
click at [370, 206] on span "Canon i-SENSYS MF657Cdw" at bounding box center [405, 220] width 127 height 28
drag, startPoint x: 370, startPoint y: 143, endPoint x: 378, endPoint y: 144, distance: 8.3
copy link "Canon i-SENSYS MF657Cdw"
